Goal: Transaction & Acquisition: Purchase product/service

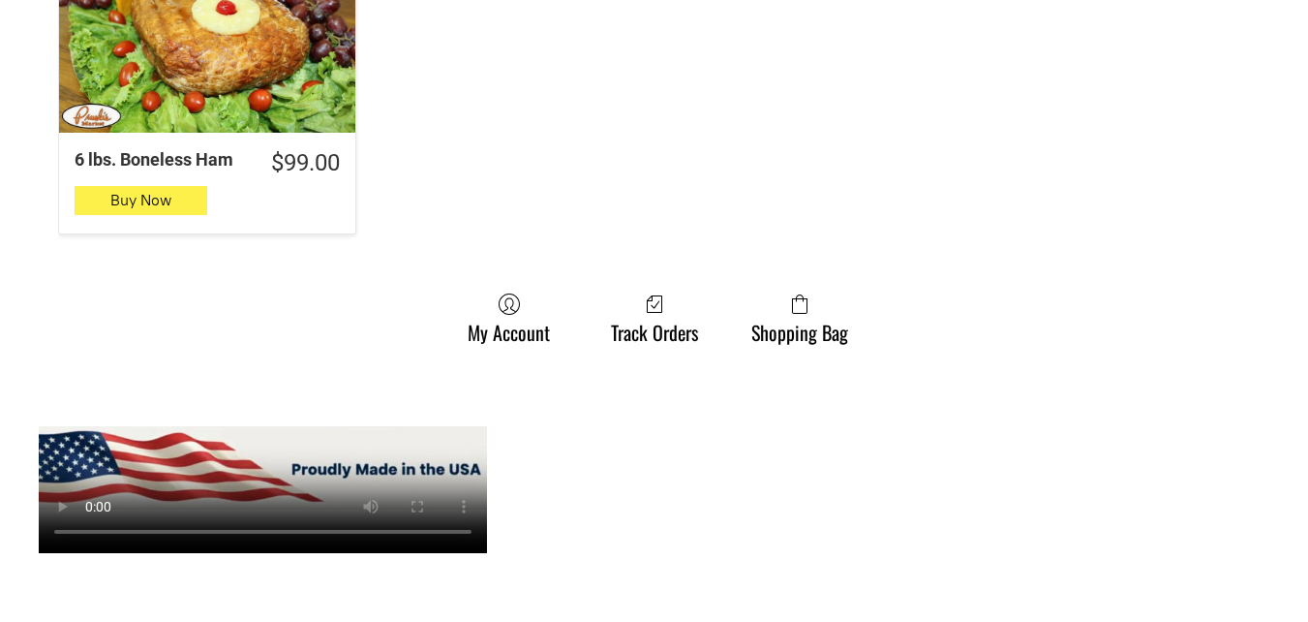
scroll to position [2130, 0]
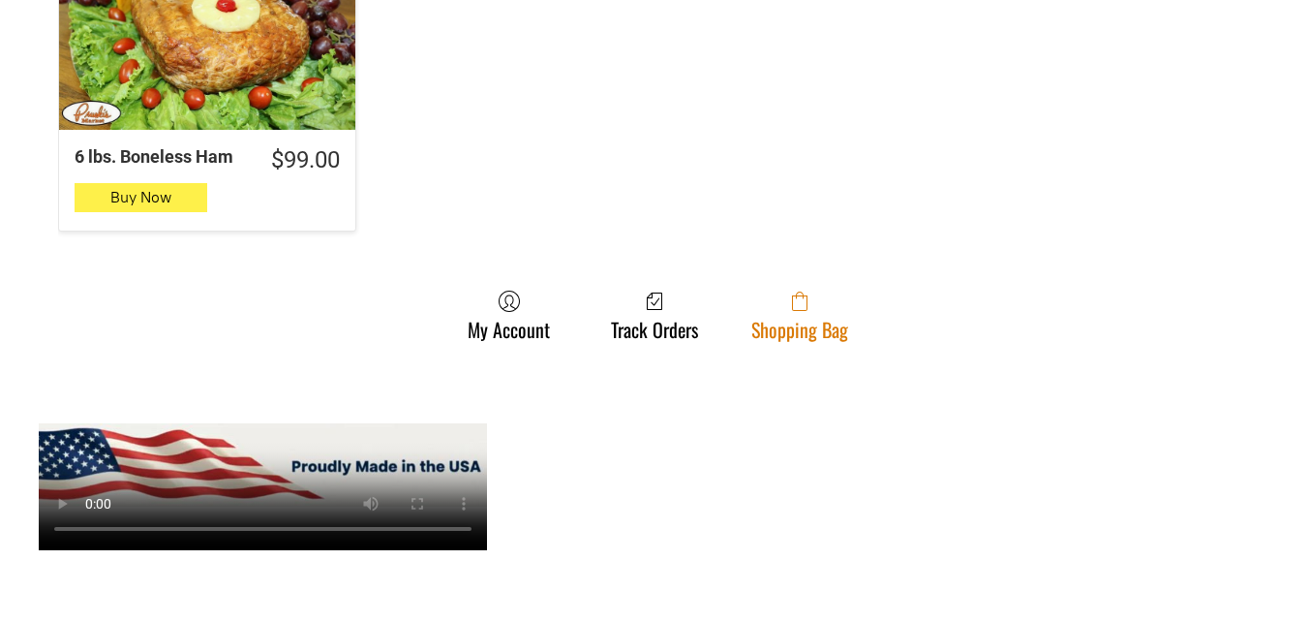
click at [846, 290] on span at bounding box center [799, 301] width 97 height 23
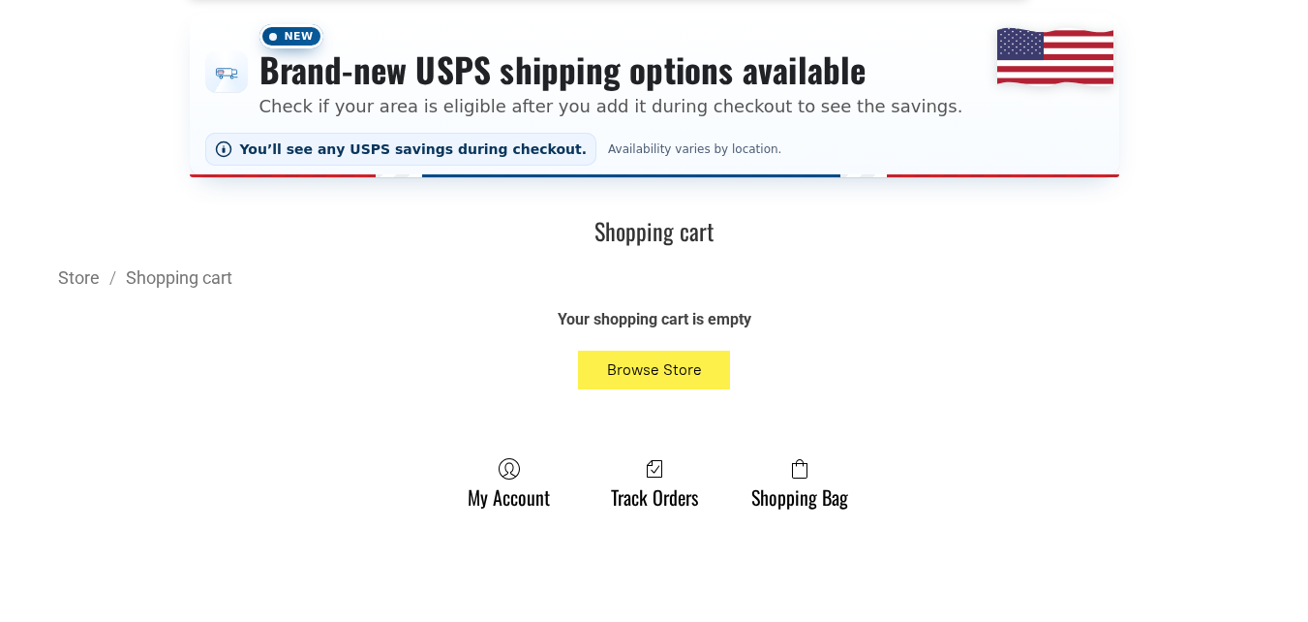
scroll to position [387, 0]
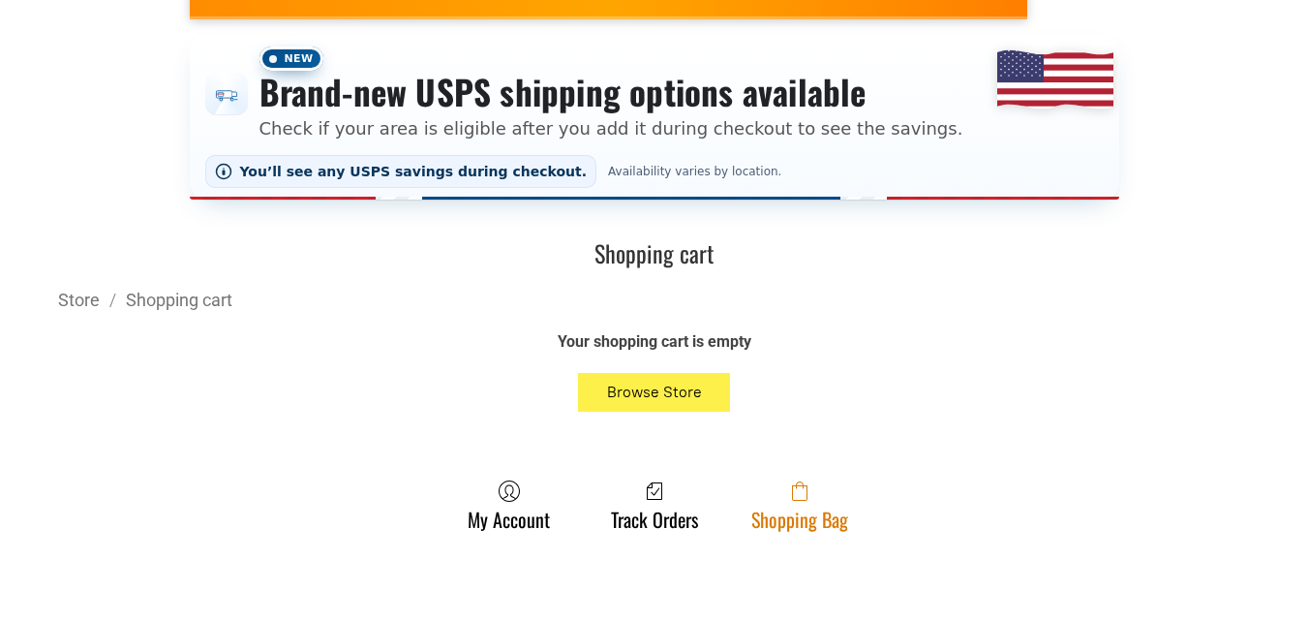
click at [845, 523] on link "Shopping Bag" at bounding box center [800, 504] width 116 height 51
click at [786, 494] on span at bounding box center [799, 490] width 97 height 23
click at [754, 522] on link "Shopping Bag" at bounding box center [800, 504] width 116 height 51
